Goal: Task Accomplishment & Management: Manage account settings

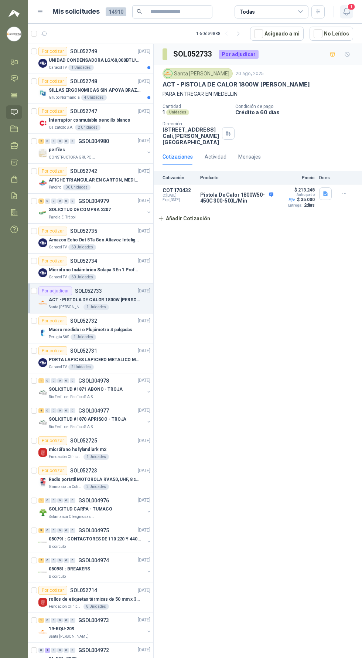
click at [348, 7] on span "1" at bounding box center [352, 6] width 8 height 7
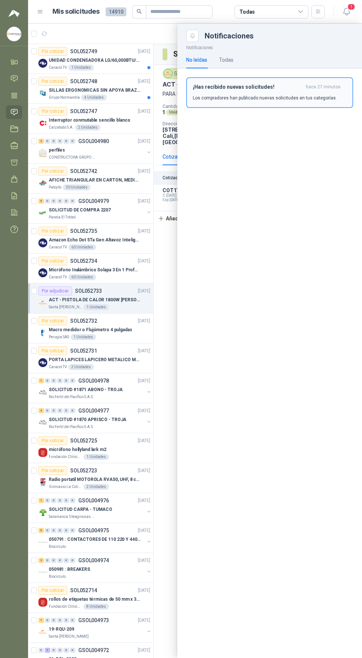
click at [288, 90] on h3 "¡Has recibido nuevas solicitudes!" at bounding box center [248, 87] width 110 height 6
